Goal: Task Accomplishment & Management: Use online tool/utility

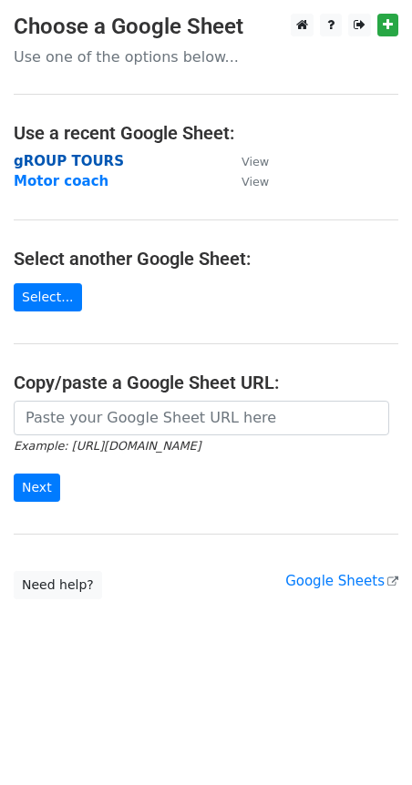
click at [46, 160] on strong "gROUP TOURS" at bounding box center [69, 161] width 110 height 16
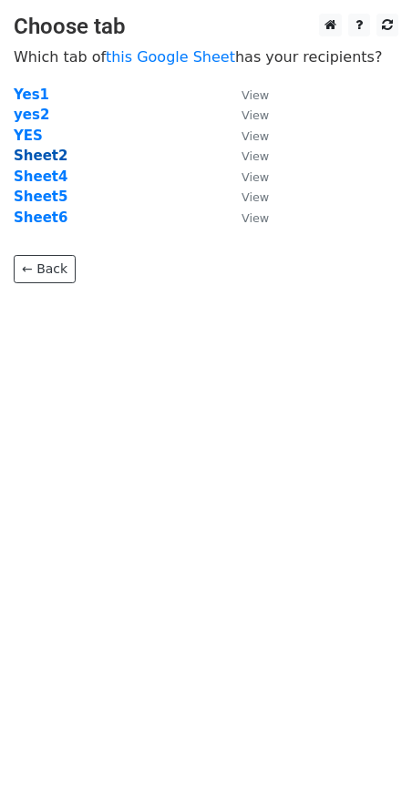
click at [39, 157] on strong "Sheet2" at bounding box center [41, 156] width 54 height 16
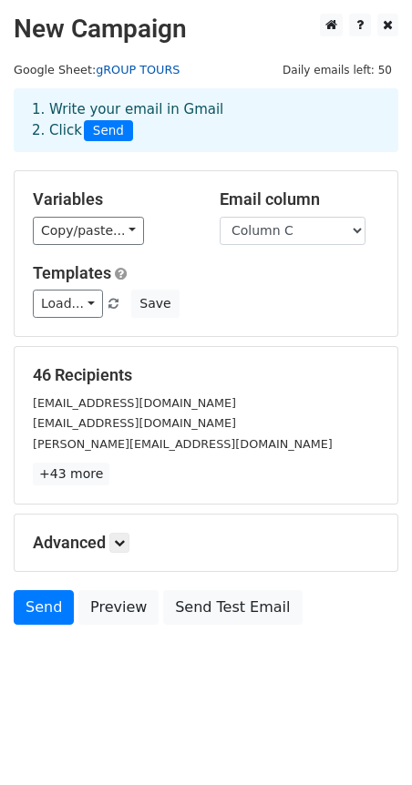
click at [111, 66] on link "gROUP TOURS" at bounding box center [138, 70] width 84 height 14
click at [56, 302] on link "Load..." at bounding box center [68, 304] width 70 height 28
click at [68, 343] on link "Tours" at bounding box center [106, 345] width 144 height 29
click at [123, 546] on icon at bounding box center [119, 542] width 11 height 11
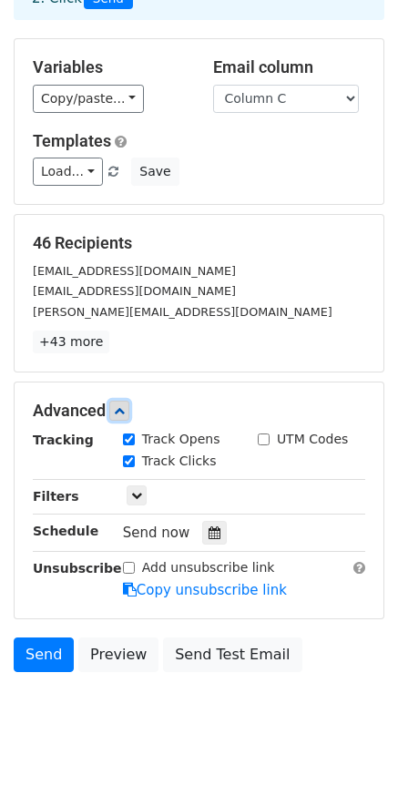
scroll to position [173, 0]
